Goal: Transaction & Acquisition: Purchase product/service

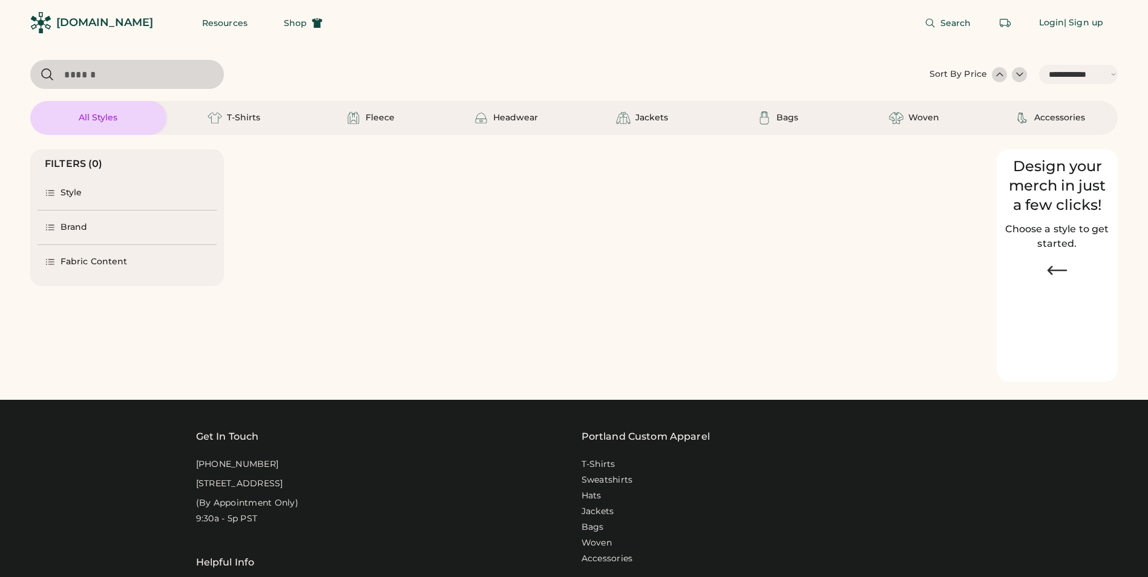
select select "*****"
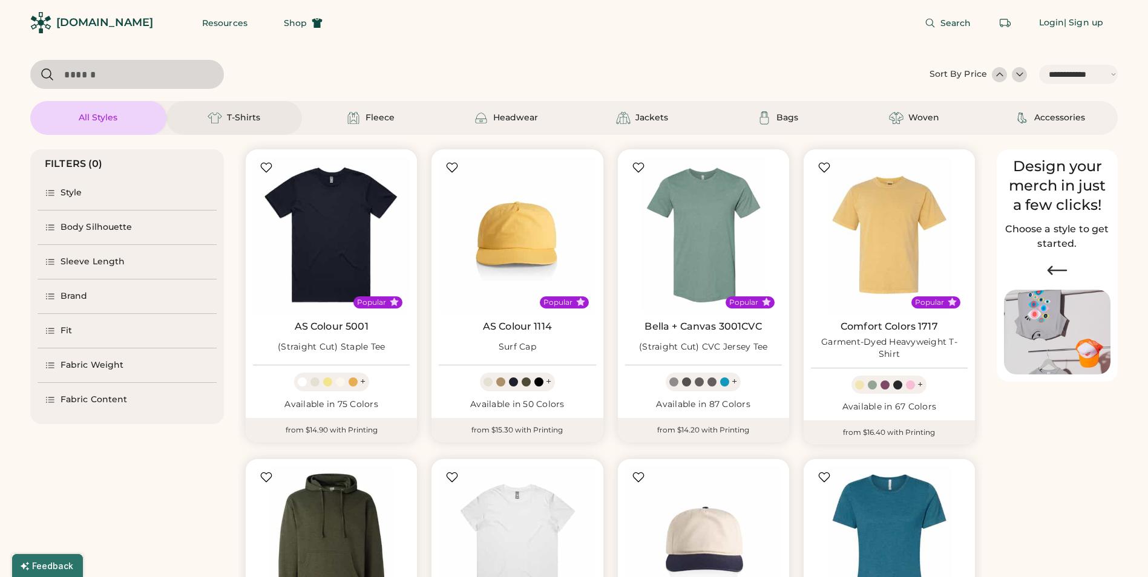
click at [246, 124] on div "T-Shirts" at bounding box center [234, 118] width 54 height 15
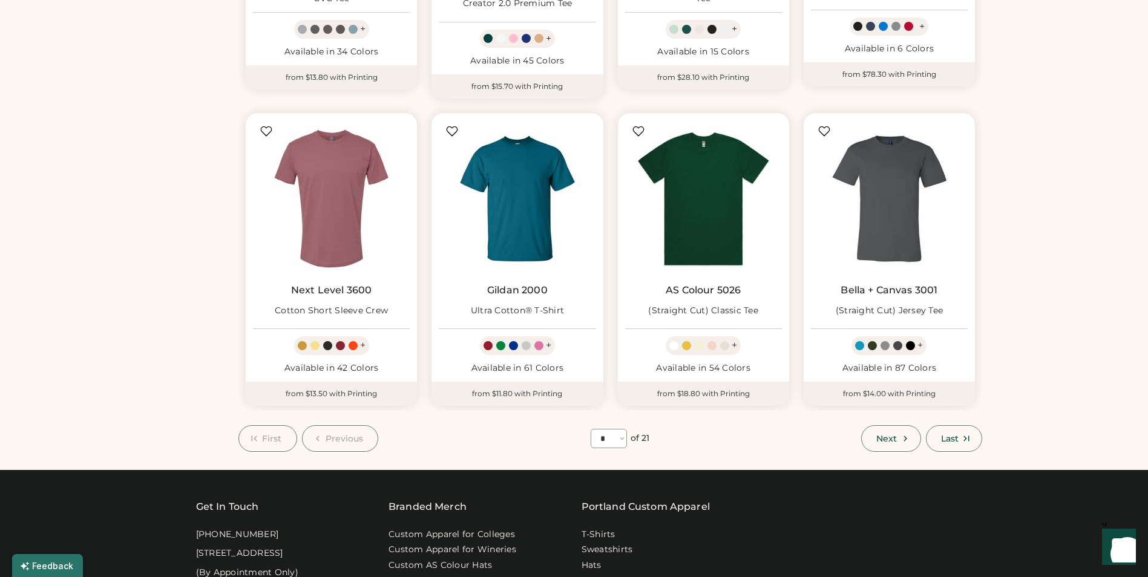
scroll to position [787, 0]
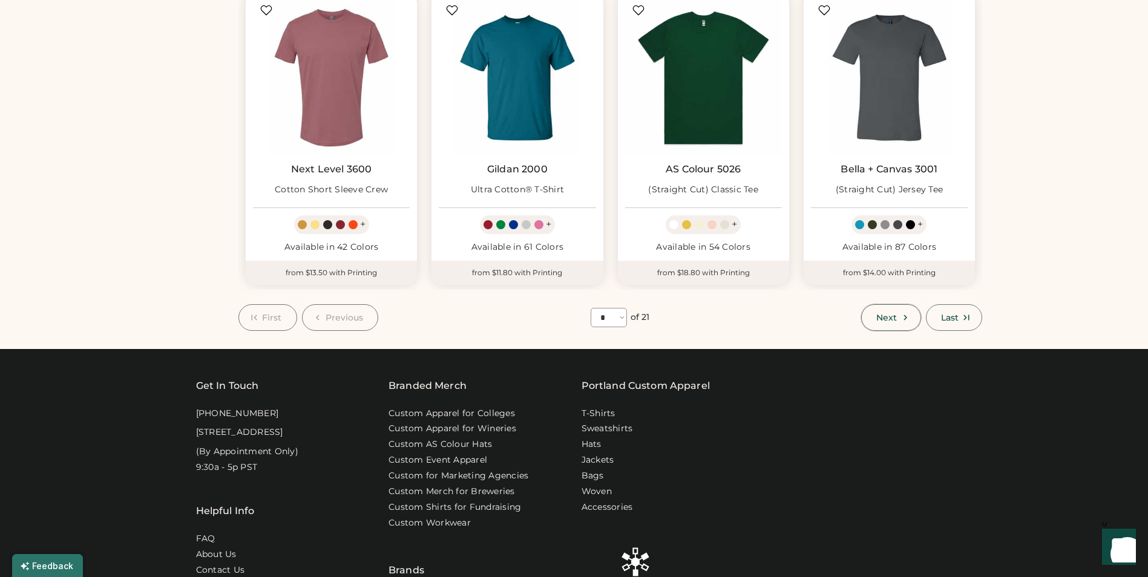
click at [890, 314] on span "Next" at bounding box center [886, 318] width 21 height 8
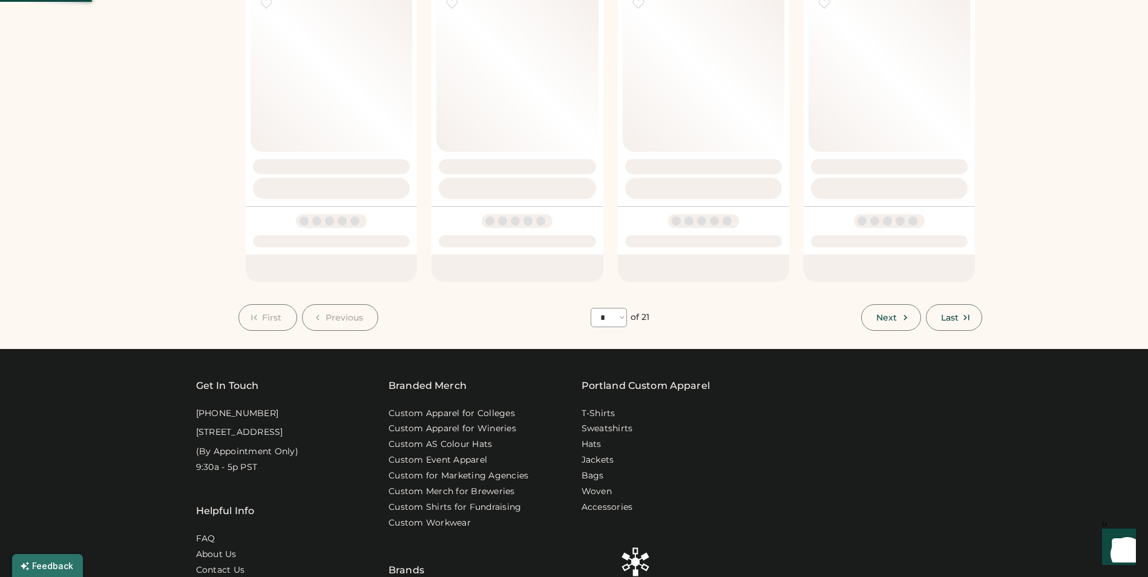
select select "*"
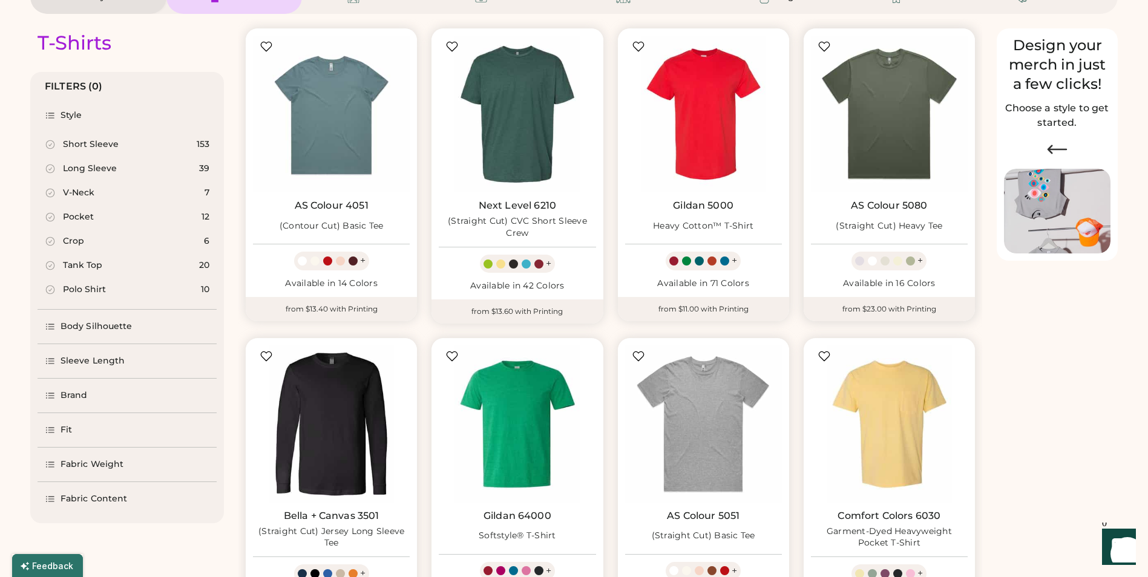
scroll to position [182, 0]
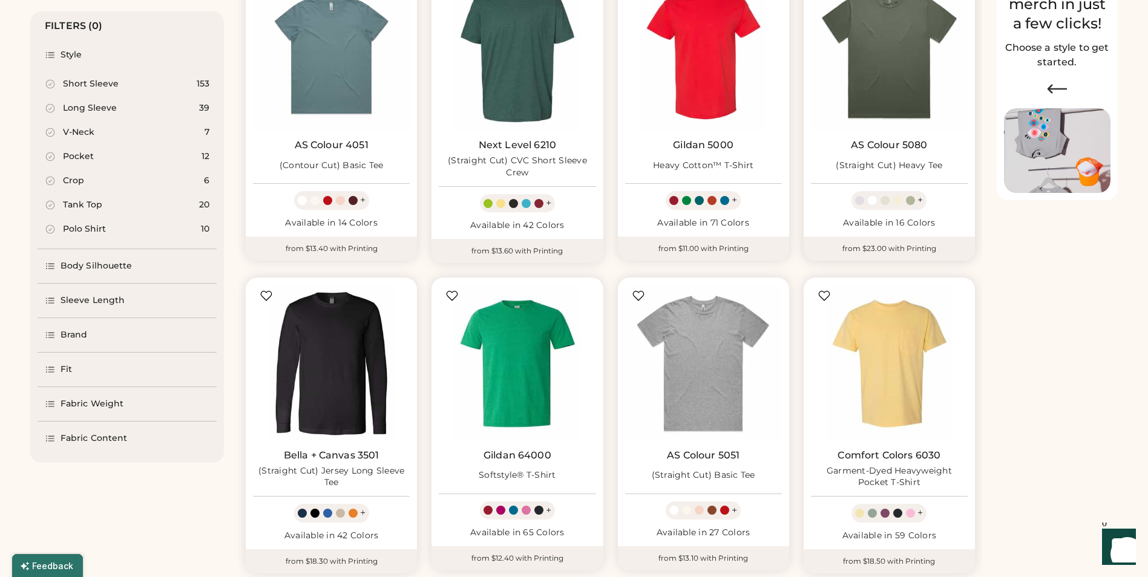
click at [922, 197] on div "+" at bounding box center [889, 200] width 75 height 18
click at [920, 203] on div "+" at bounding box center [920, 200] width 5 height 13
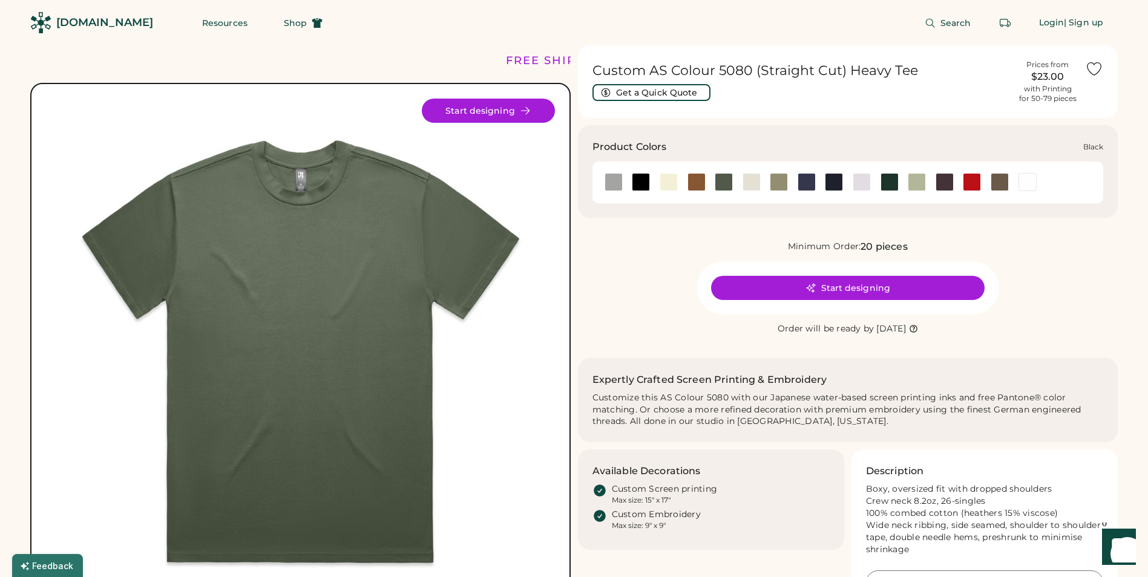
click at [644, 185] on div at bounding box center [641, 182] width 18 height 18
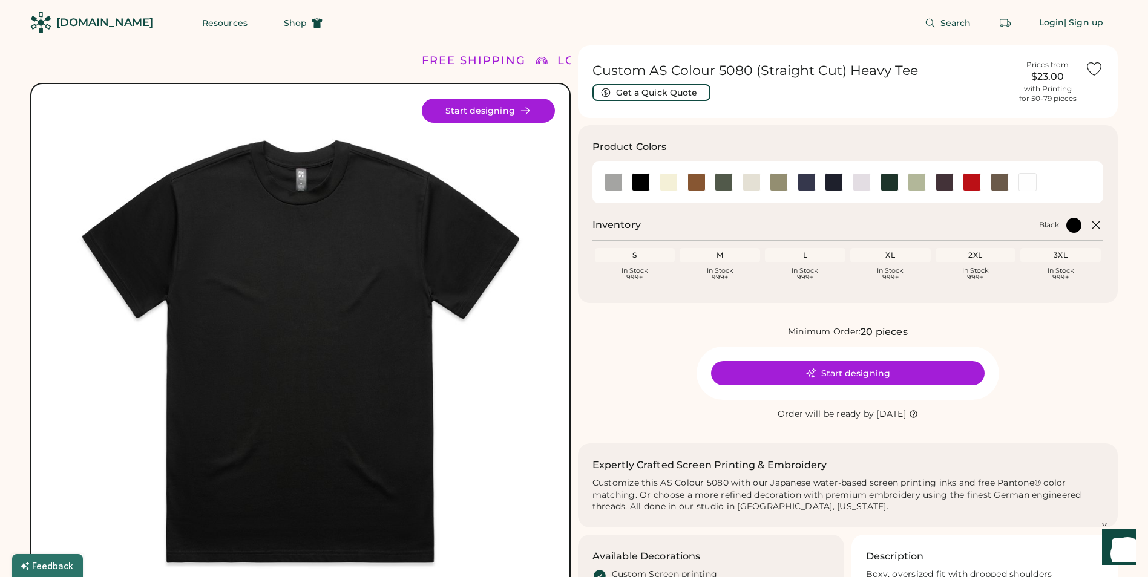
click at [799, 258] on div "L" at bounding box center [805, 256] width 76 height 10
click at [831, 257] on div "L" at bounding box center [805, 256] width 76 height 10
click at [830, 254] on div "L" at bounding box center [805, 256] width 76 height 10
click at [841, 370] on button "Start designing" at bounding box center [848, 373] width 274 height 24
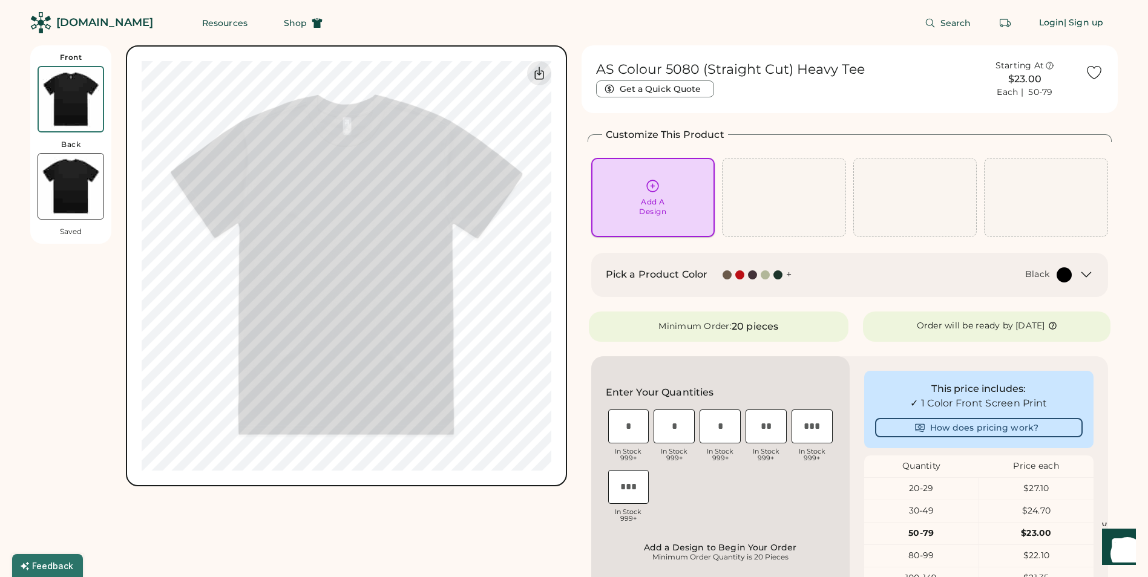
click at [632, 205] on div "Add A Design" at bounding box center [653, 198] width 107 height 38
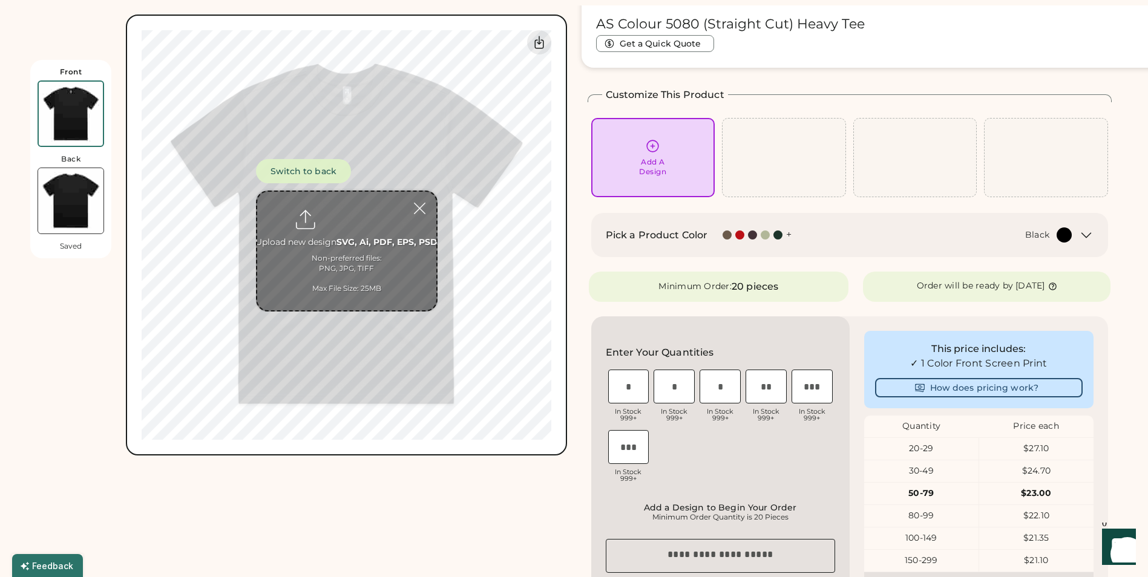
scroll to position [45, 0]
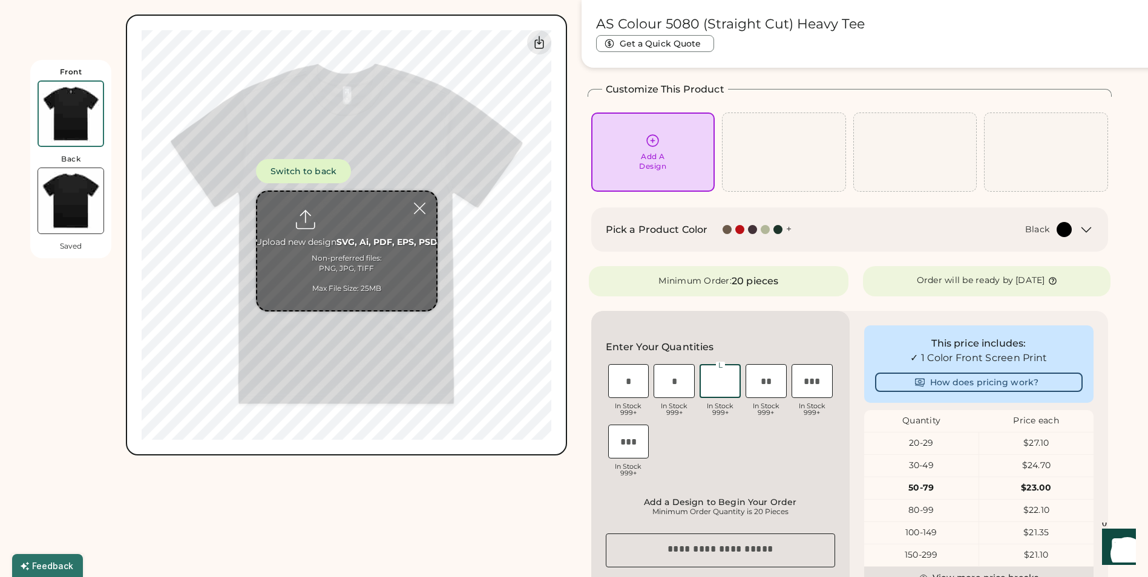
click at [715, 385] on input "input" at bounding box center [720, 381] width 41 height 34
click at [478, 478] on div "Front Back Saved Switch to back Upload new design SVG, Ai, PDF, EPS, PSD Non-pr…" at bounding box center [298, 403] width 537 height 807
click at [73, 125] on img at bounding box center [71, 114] width 64 height 64
click at [293, 245] on input "file" at bounding box center [346, 251] width 179 height 119
click at [311, 261] on input "file" at bounding box center [346, 251] width 179 height 119
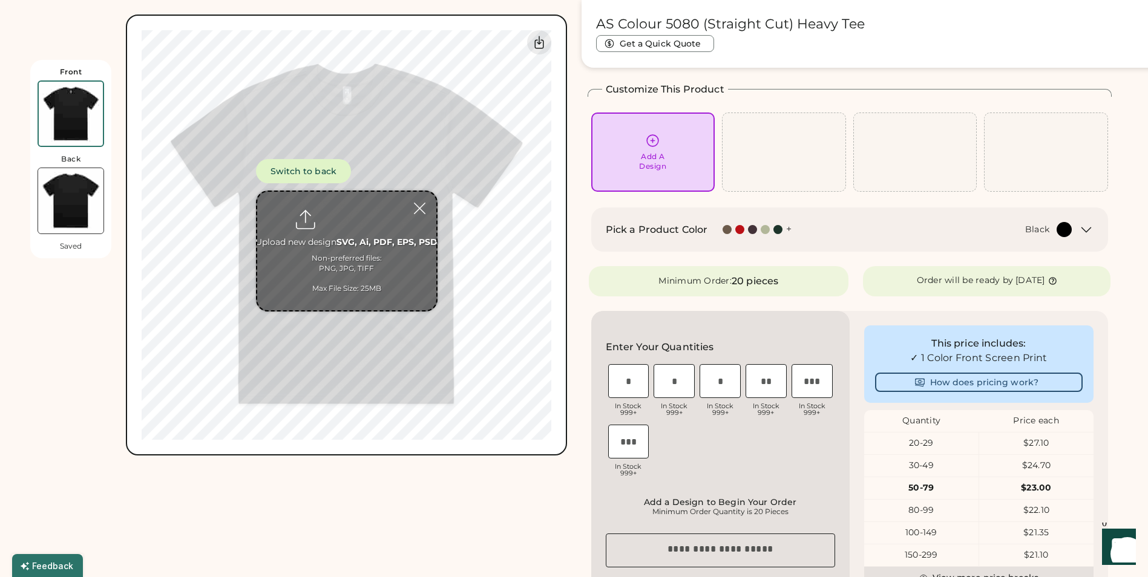
type input "**********"
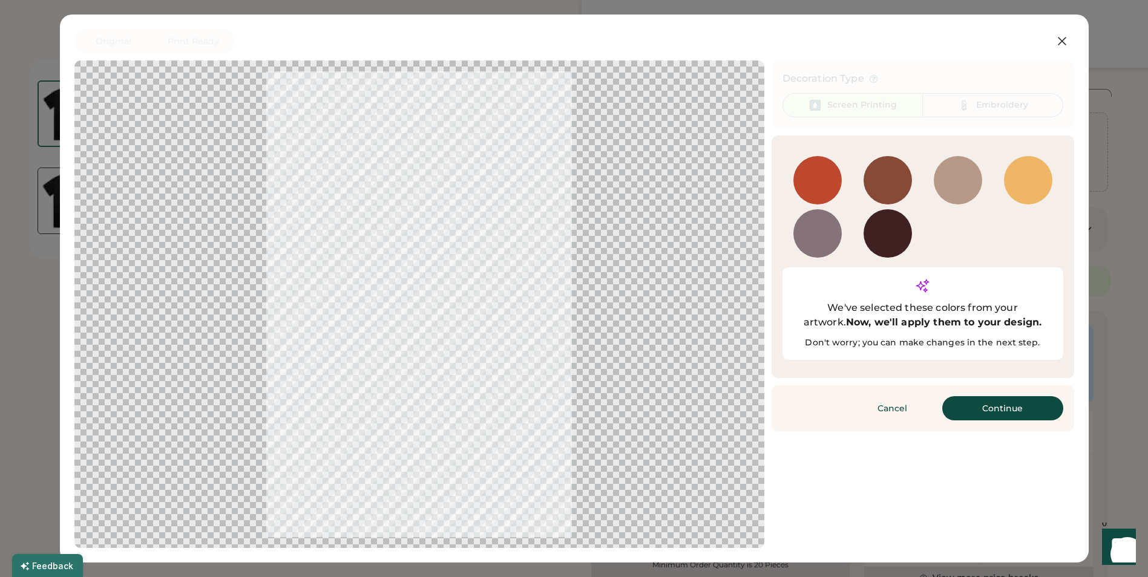
click at [822, 166] on div at bounding box center [817, 180] width 48 height 48
click at [1004, 396] on button "Continue" at bounding box center [1002, 408] width 121 height 24
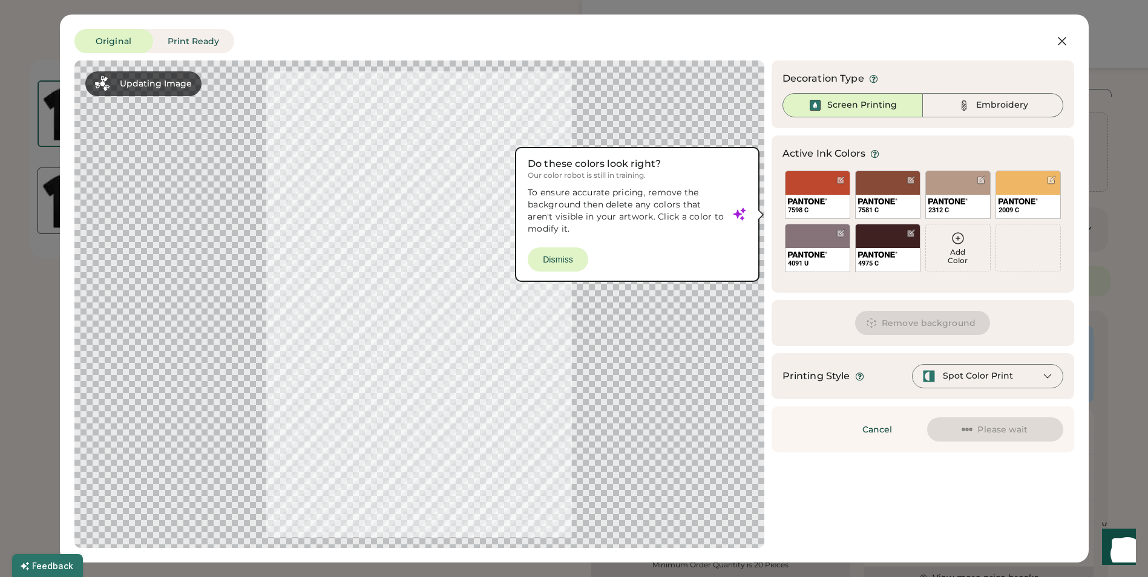
click at [543, 254] on div at bounding box center [419, 304] width 668 height 466
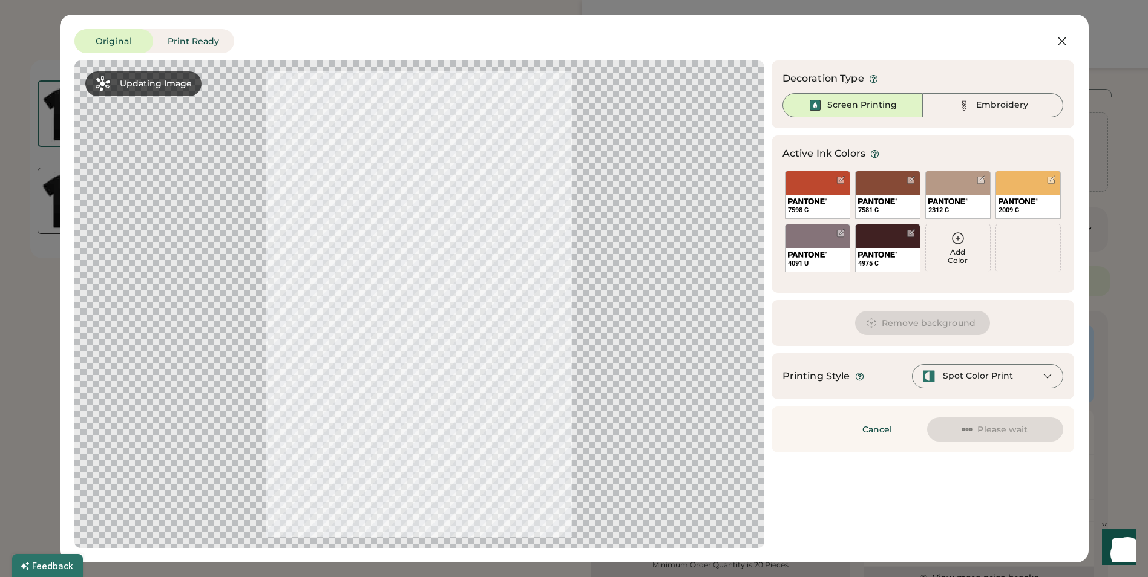
click at [560, 259] on div at bounding box center [419, 304] width 668 height 466
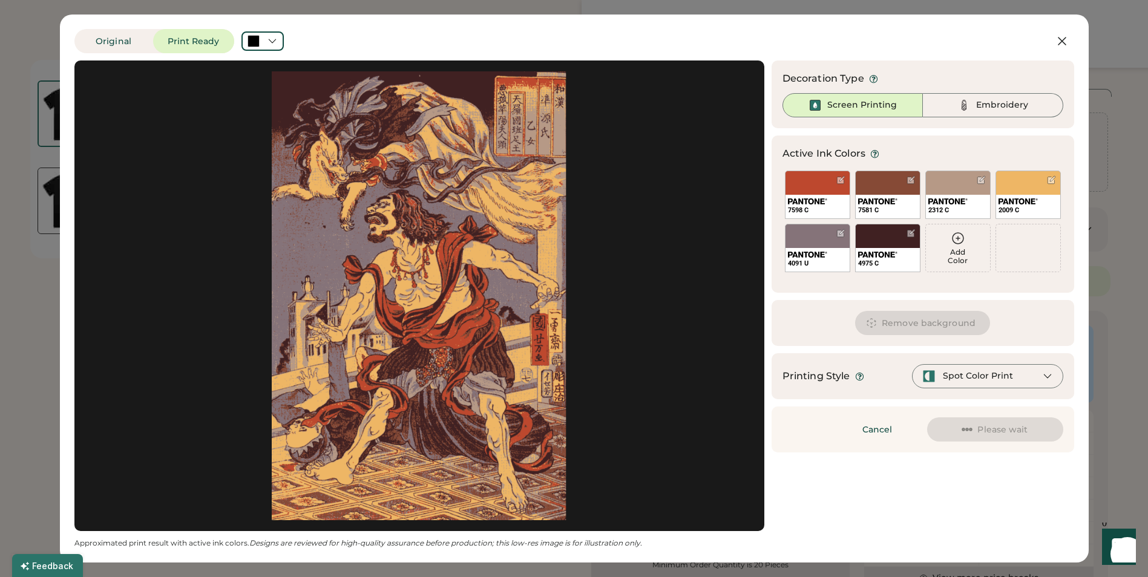
click at [406, 269] on div at bounding box center [419, 295] width 668 height 449
click at [810, 195] on div "7598 C" at bounding box center [818, 207] width 64 height 24
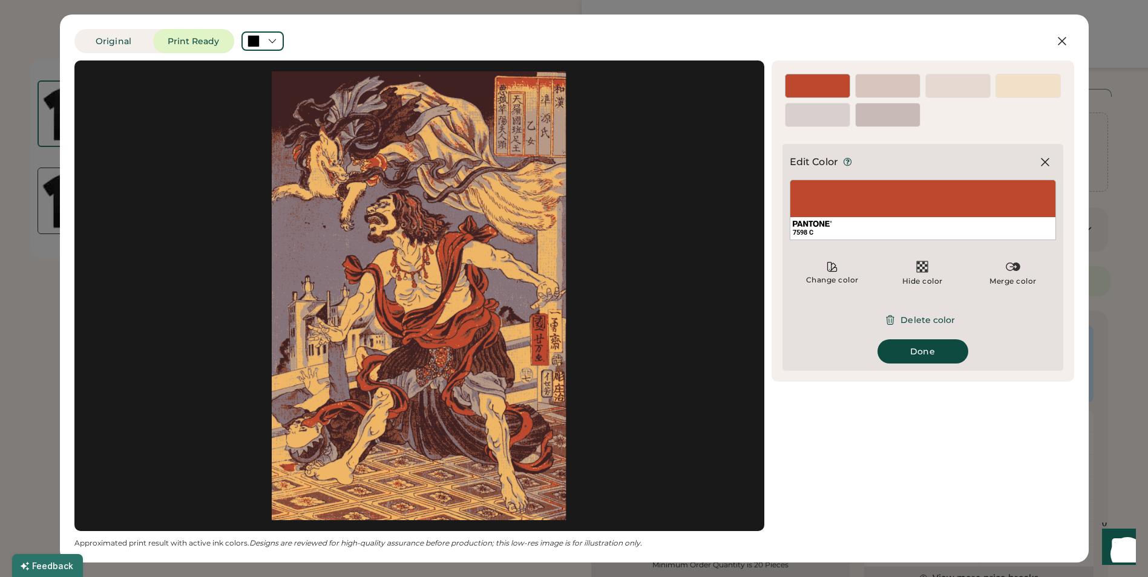
click at [879, 105] on div "4975 C" at bounding box center [887, 115] width 65 height 24
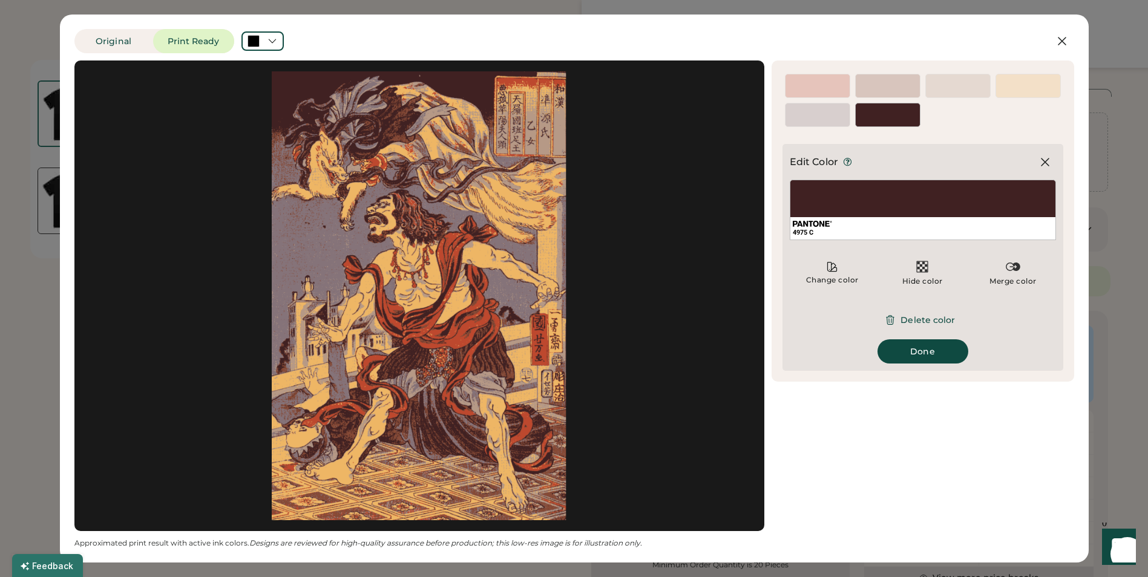
click at [855, 83] on div "7581 C" at bounding box center [887, 86] width 65 height 24
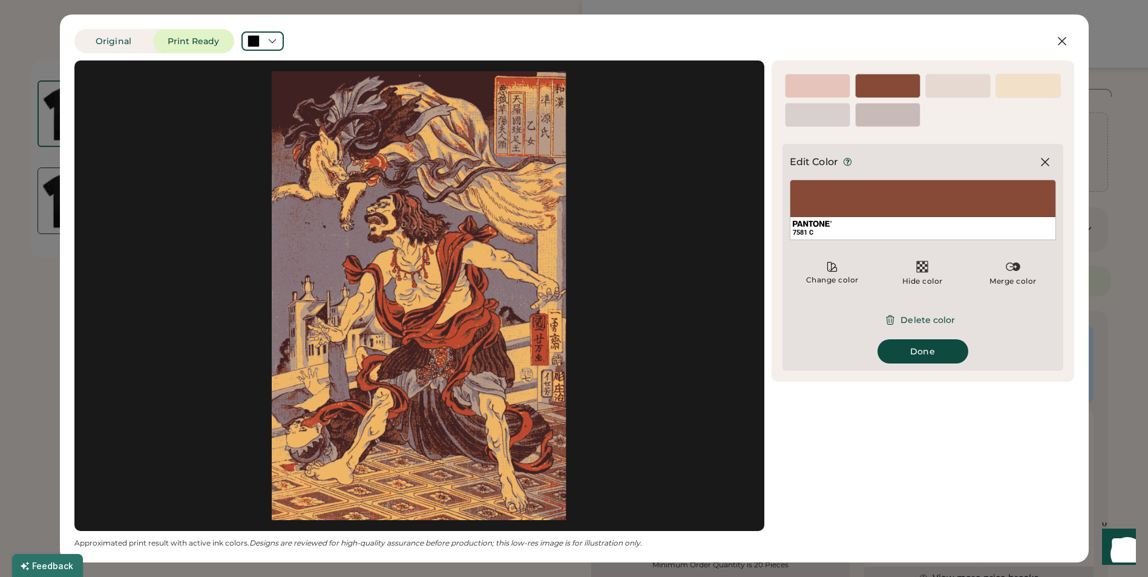
click at [820, 122] on div "4091 U" at bounding box center [818, 121] width 64 height 11
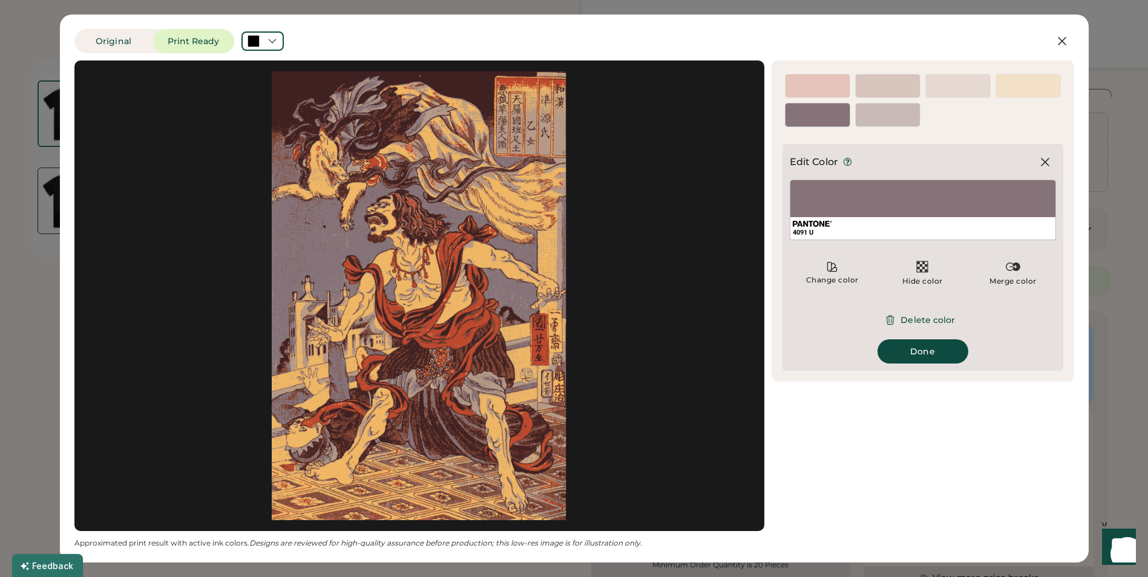
click at [816, 79] on div "7598 C" at bounding box center [817, 86] width 65 height 24
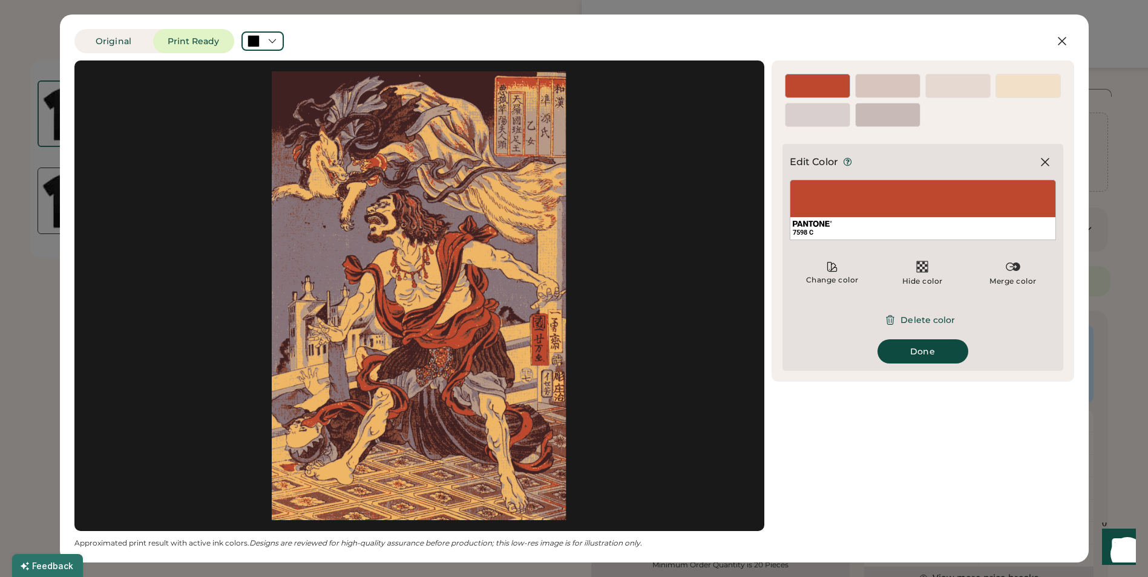
click at [912, 364] on div "Edit Color 7598 C Change color Hide color Merge color Delete color Done" at bounding box center [923, 257] width 281 height 227
click at [912, 347] on button "Done" at bounding box center [923, 352] width 91 height 24
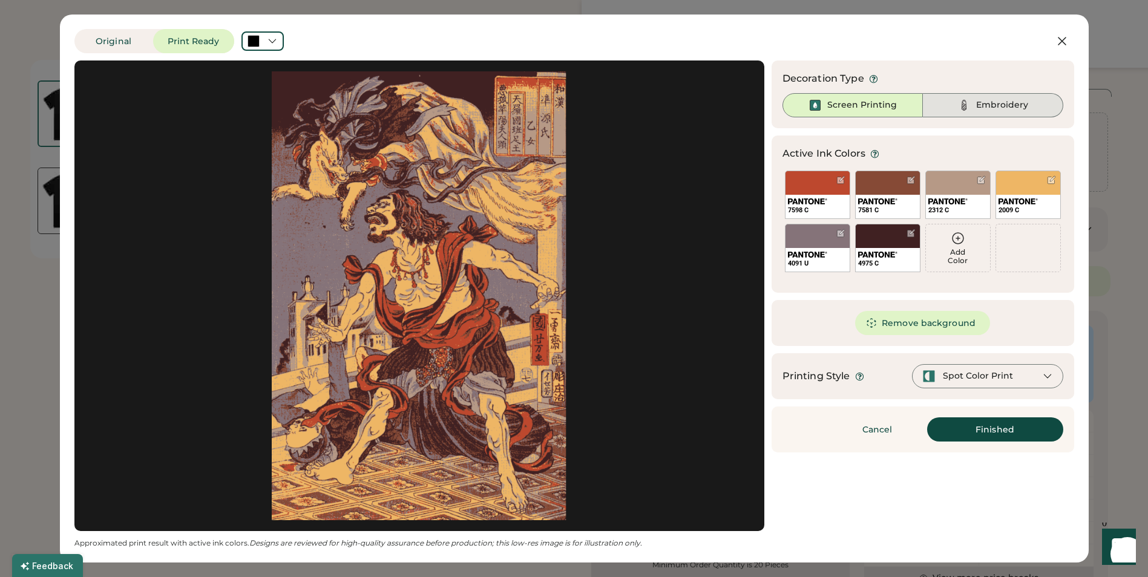
click at [973, 94] on div "Embroidery" at bounding box center [993, 105] width 140 height 24
click at [860, 105] on div "Screen Printing" at bounding box center [862, 105] width 70 height 12
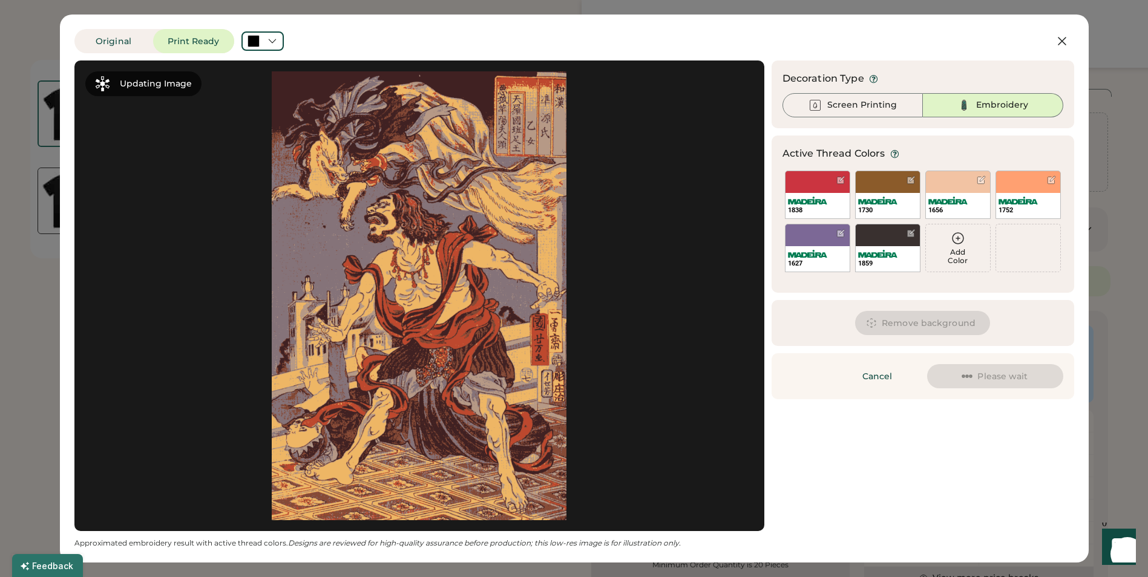
click at [942, 110] on div "Embroidery" at bounding box center [993, 105] width 140 height 24
click at [849, 114] on div "Screen Printing" at bounding box center [853, 105] width 140 height 24
click at [944, 107] on div "Embroidery" at bounding box center [993, 105] width 140 height 24
click at [817, 103] on img at bounding box center [815, 105] width 15 height 15
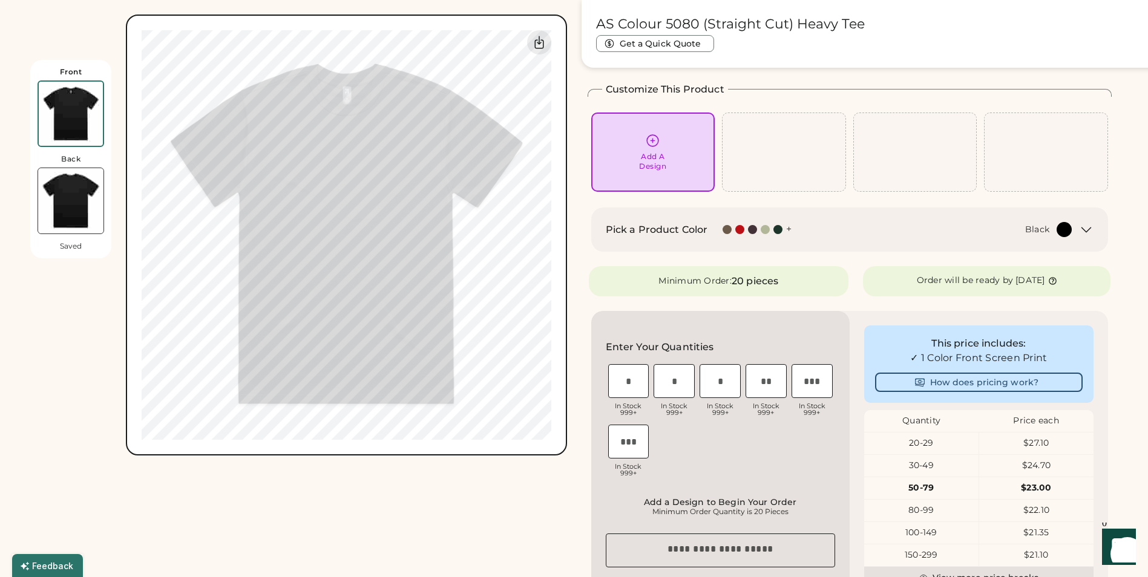
click at [694, 125] on div "Add A Design" at bounding box center [653, 152] width 124 height 79
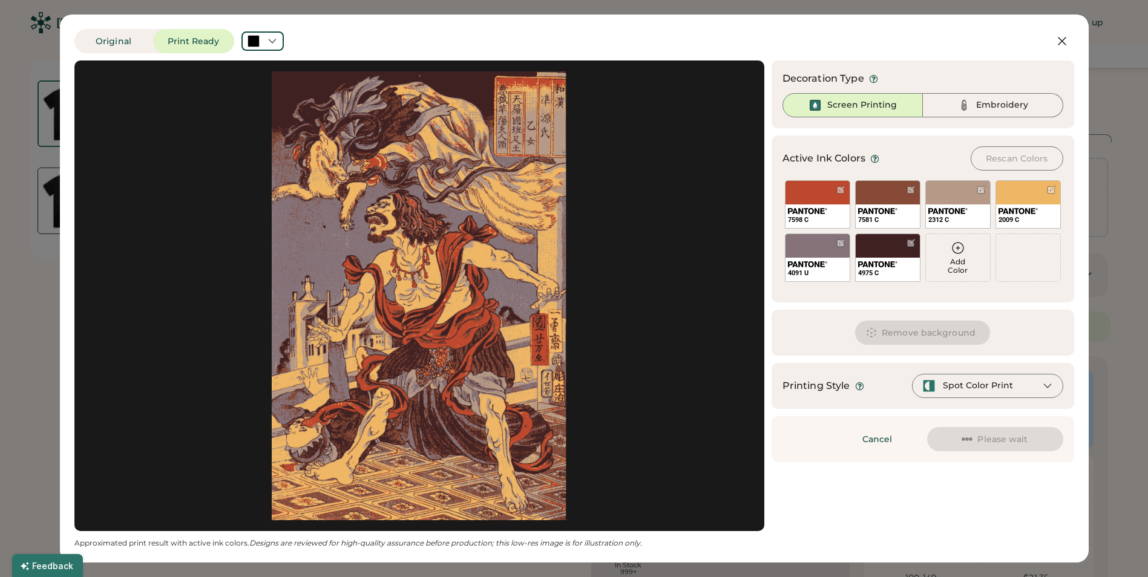
scroll to position [53, 0]
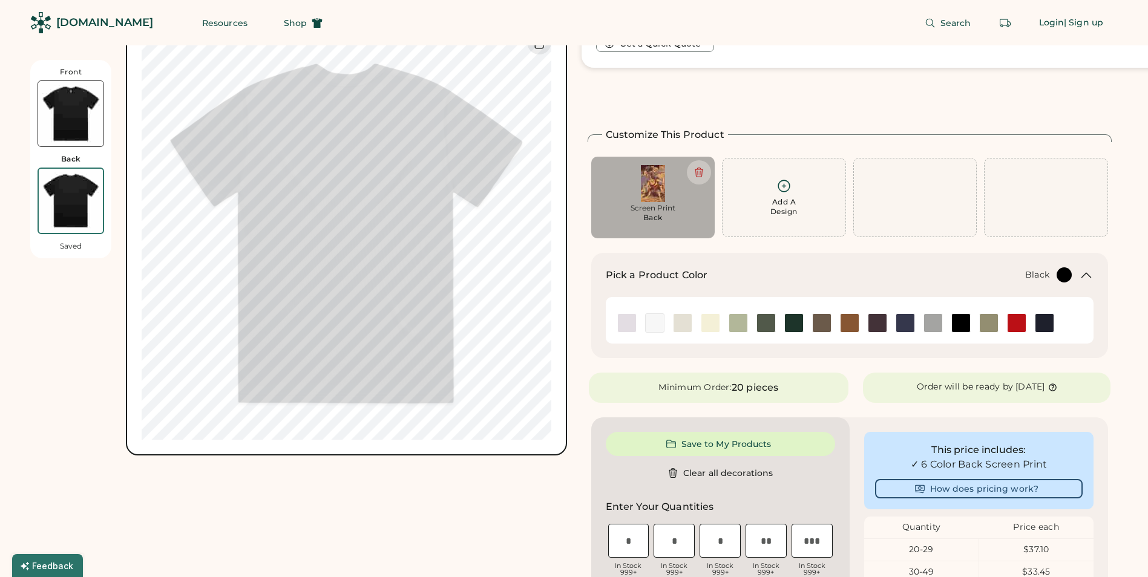
scroll to position [53, 0]
